Goal: Information Seeking & Learning: Compare options

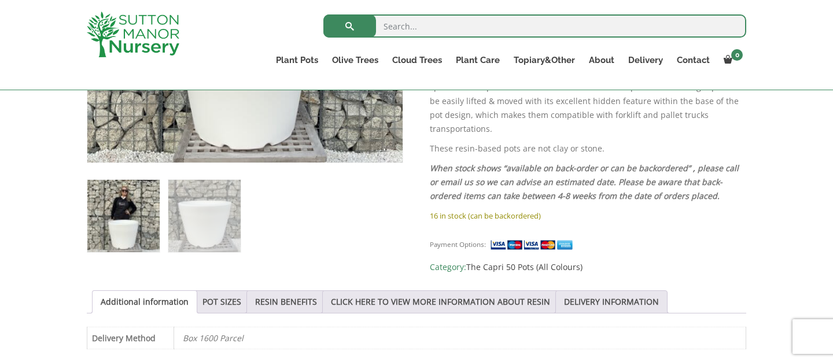
scroll to position [425, 0]
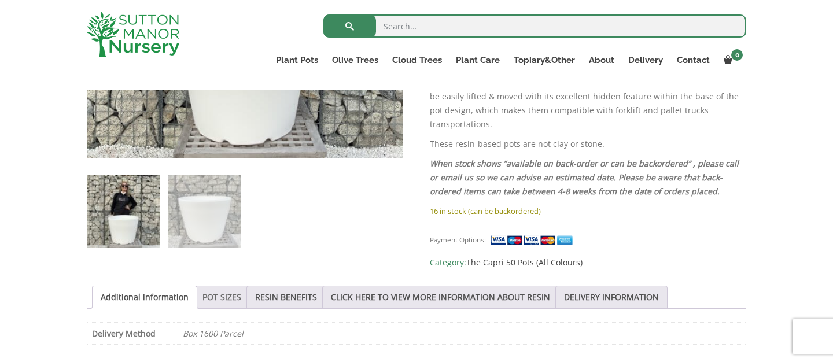
click at [225, 286] on link "POT SIZES" at bounding box center [222, 297] width 39 height 22
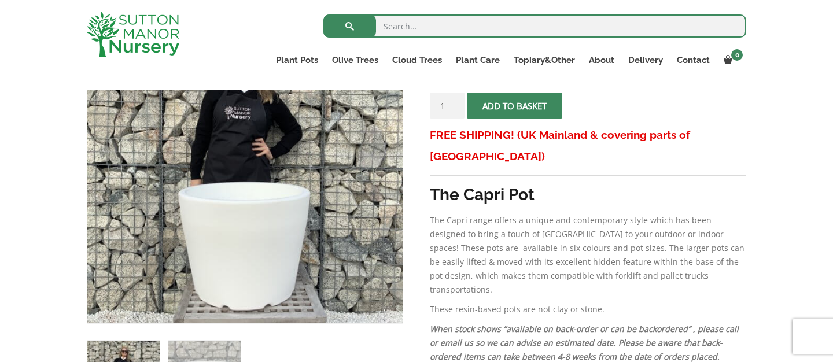
scroll to position [241, 0]
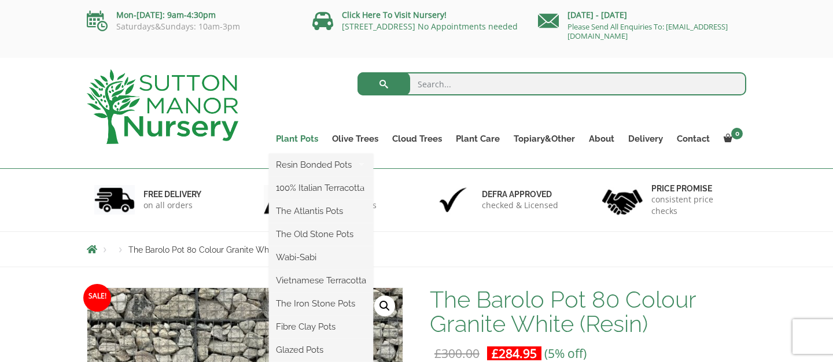
click at [302, 141] on link "Plant Pots" at bounding box center [297, 139] width 56 height 16
click at [286, 137] on link "Plant Pots" at bounding box center [297, 139] width 56 height 16
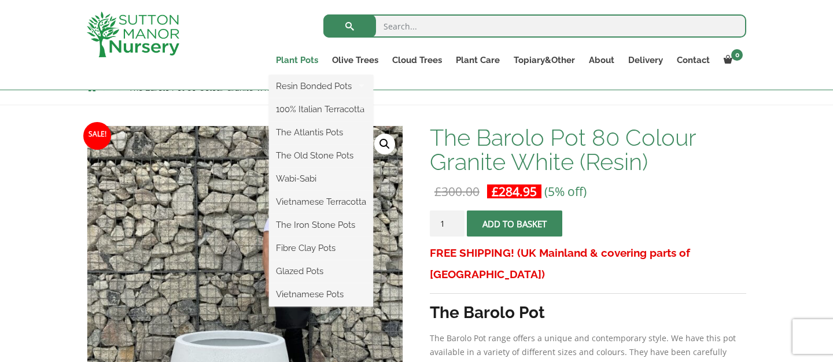
scroll to position [227, 0]
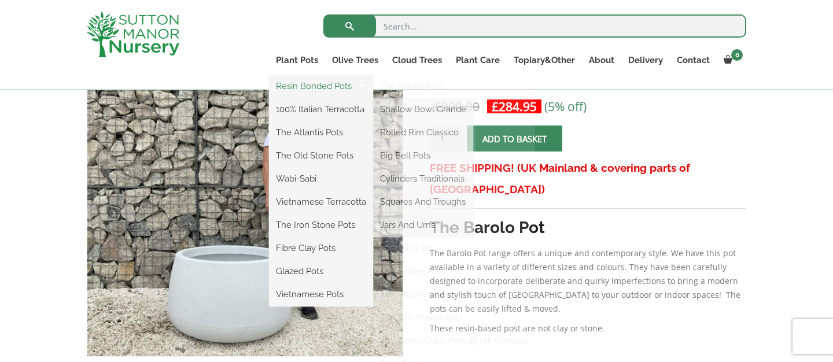
click at [337, 89] on link "Resin Bonded Pots" at bounding box center [321, 86] width 104 height 17
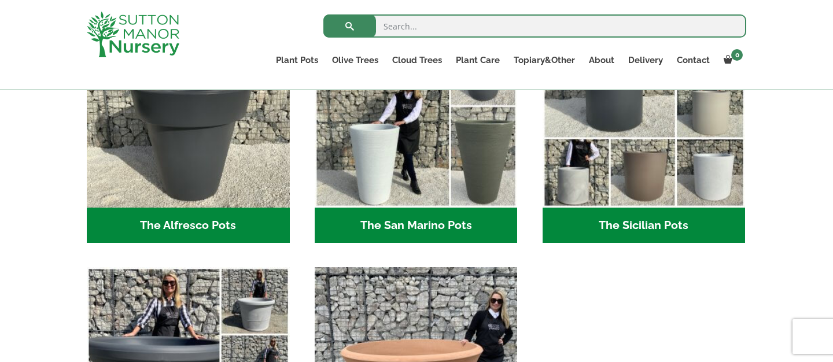
scroll to position [1434, 0]
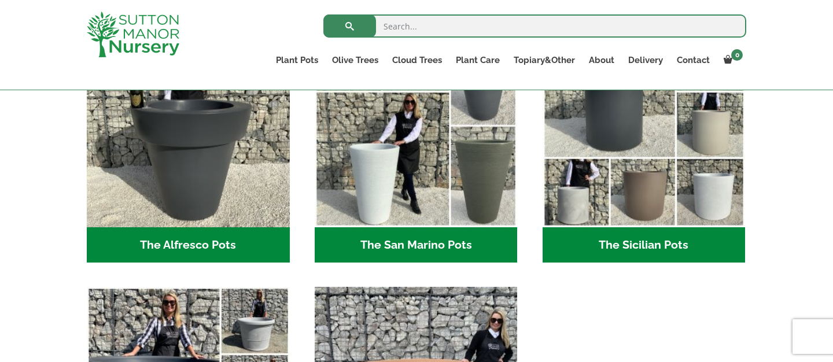
click at [579, 249] on h2 "The Sicilian Pots (18)" at bounding box center [644, 245] width 203 height 36
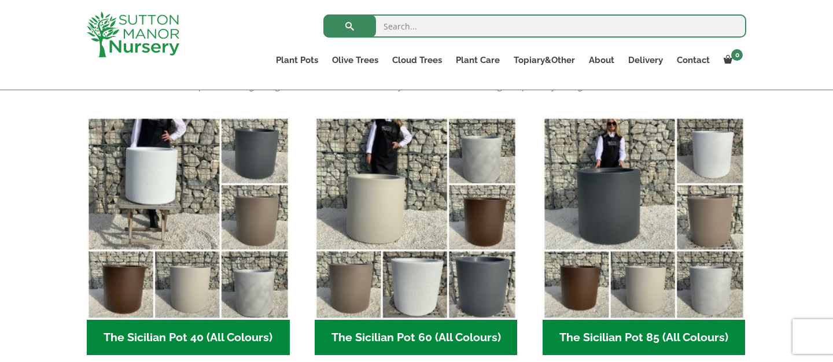
scroll to position [297, 0]
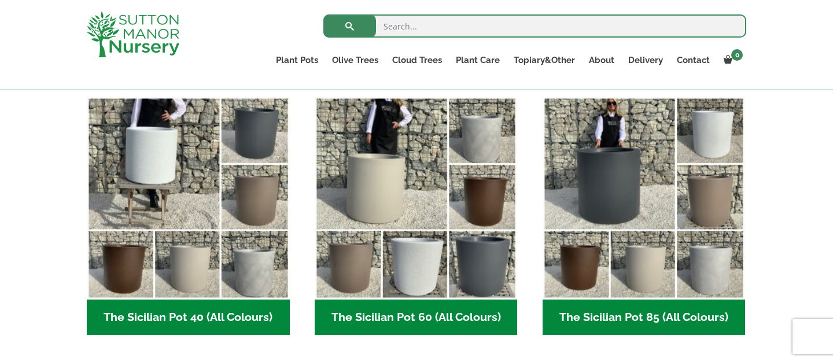
click at [424, 323] on h2 "The Sicilian Pot 60 (All Colours) (6)" at bounding box center [416, 318] width 203 height 36
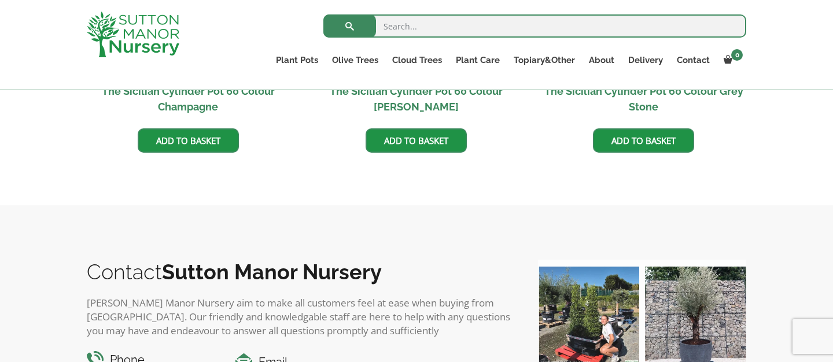
scroll to position [694, 0]
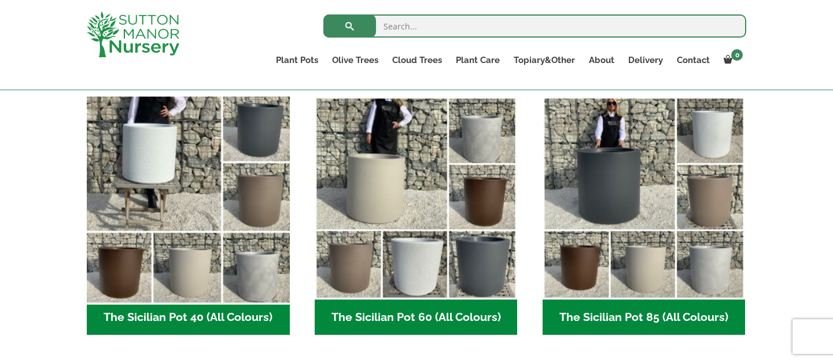
scroll to position [318, 0]
click at [144, 220] on img "Visit product category The Sicilian Pot 40 (All Colours)" at bounding box center [188, 197] width 213 height 213
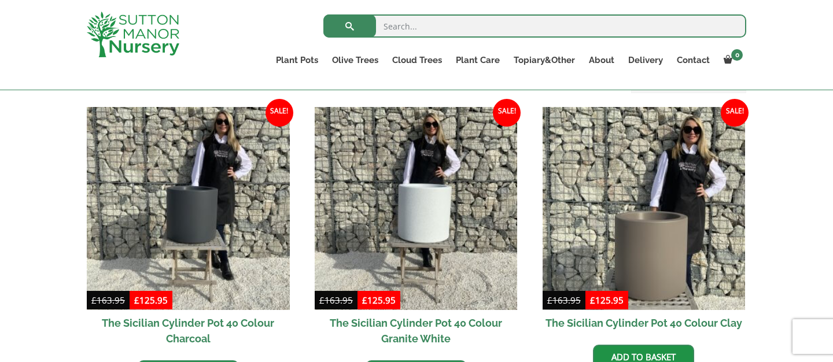
scroll to position [67, 0]
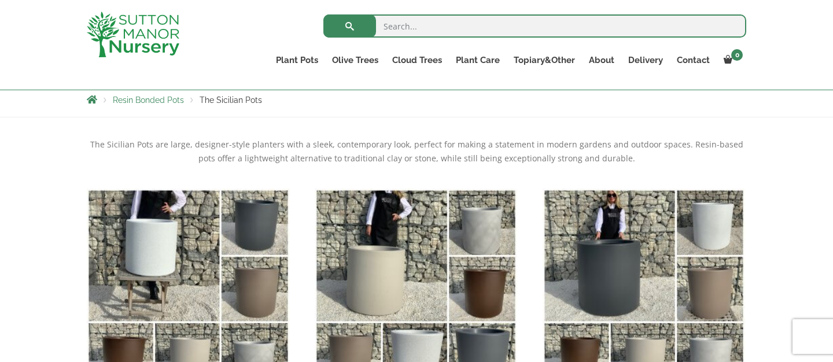
scroll to position [276, 0]
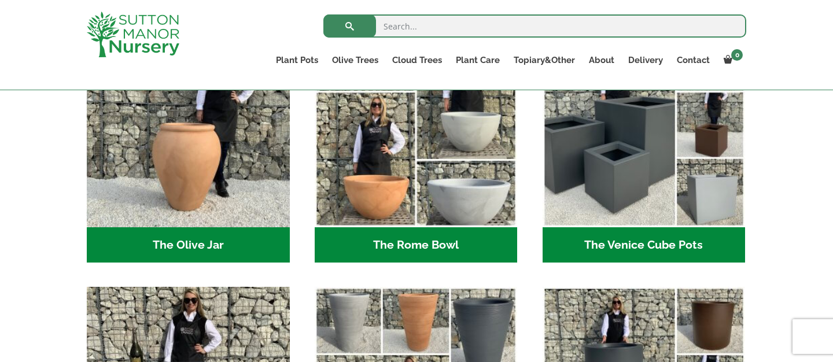
scroll to position [1174, 0]
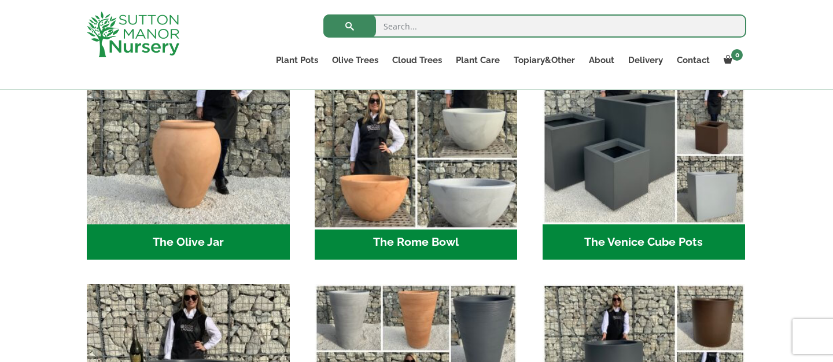
click at [390, 215] on img "Visit product category The Rome Bowl" at bounding box center [416, 123] width 213 height 213
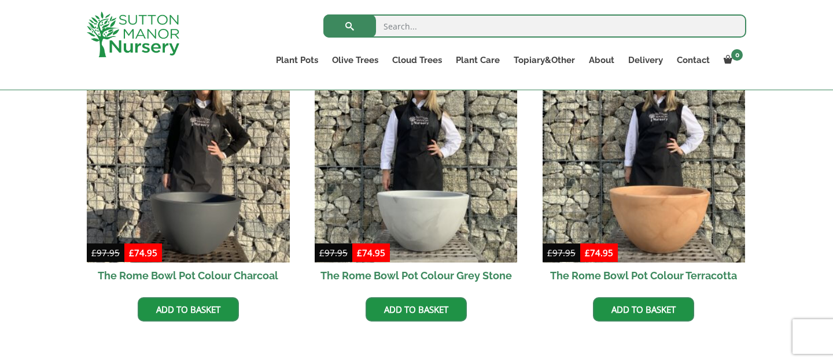
scroll to position [852, 0]
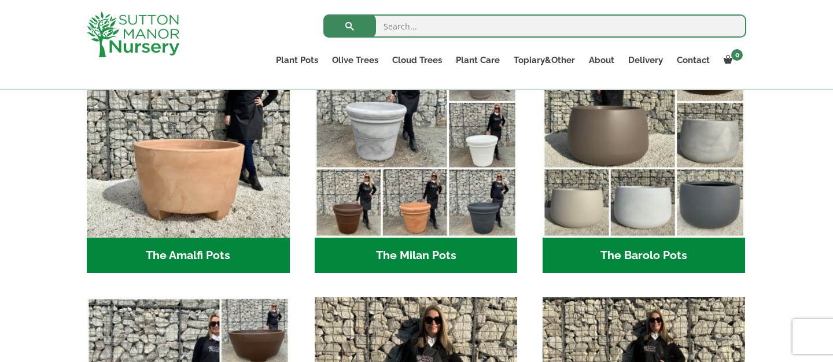
scroll to position [323, 0]
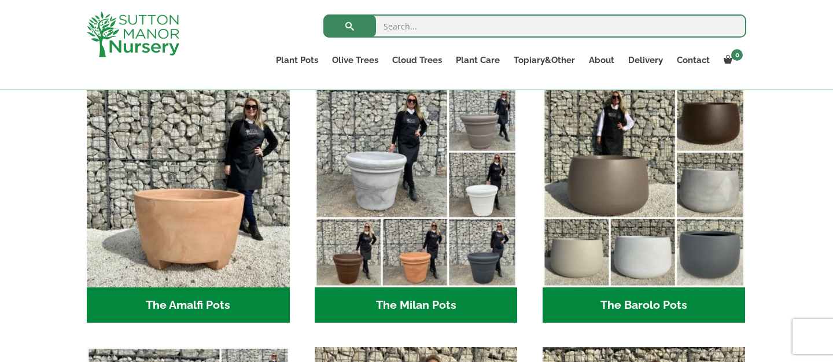
click at [219, 303] on h2 "The Amalfi Pots (3)" at bounding box center [188, 306] width 203 height 36
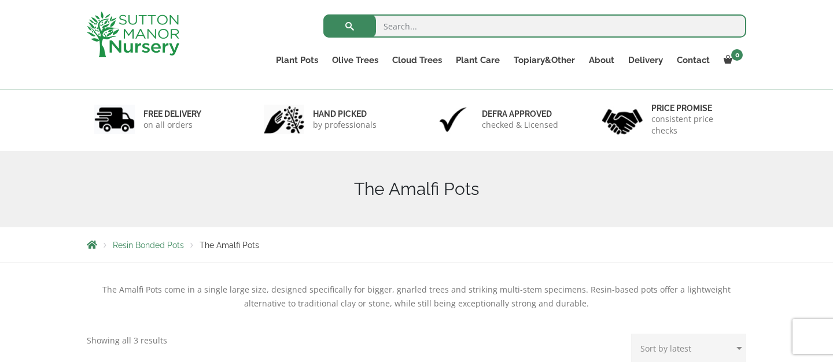
scroll to position [60, 0]
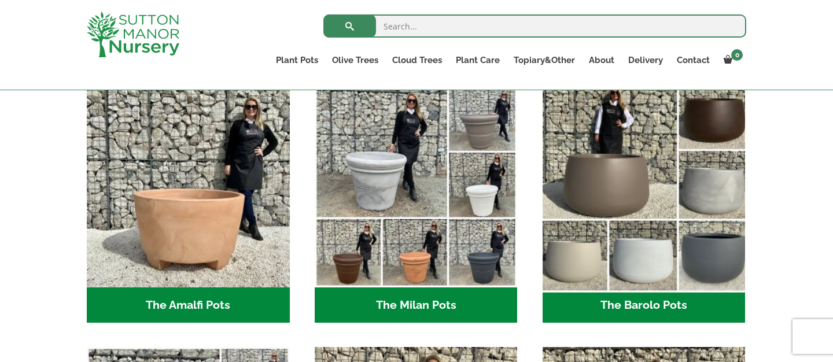
click at [594, 285] on img "Visit product category The Barolo Pots" at bounding box center [644, 185] width 213 height 213
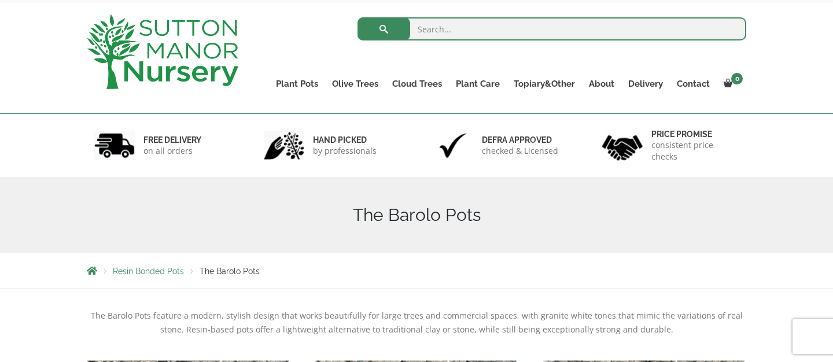
scroll to position [52, 0]
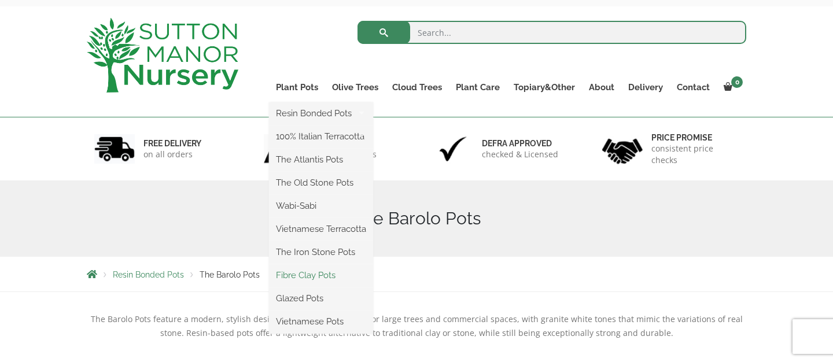
click at [320, 280] on link "Fibre Clay Pots" at bounding box center [321, 275] width 104 height 17
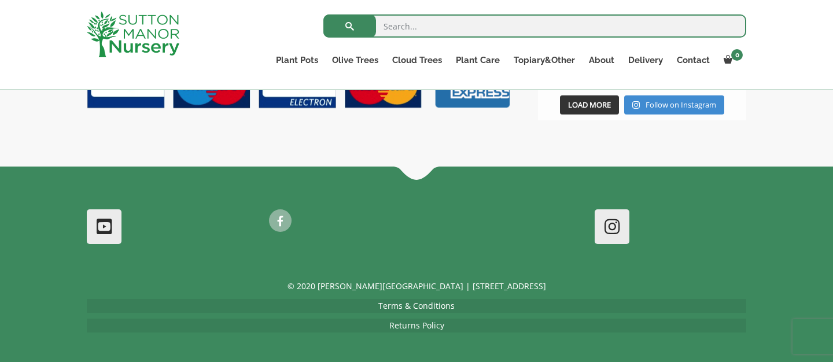
scroll to position [983, 0]
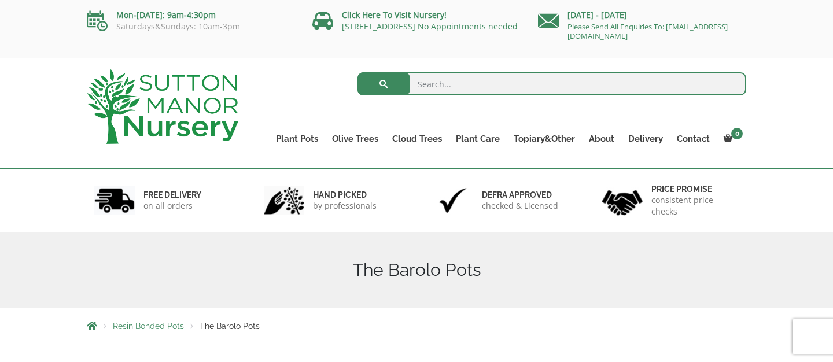
scroll to position [52, 0]
